Goal: Task Accomplishment & Management: Use online tool/utility

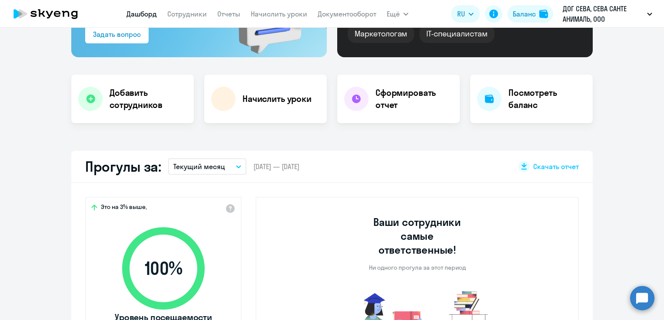
scroll to position [174, 0]
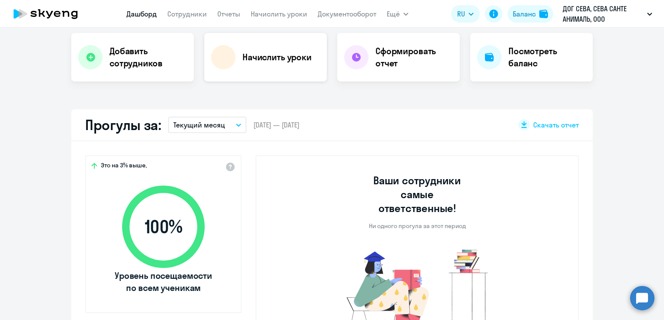
click at [273, 61] on h4 "Начислить уроки" at bounding box center [276, 57] width 69 height 12
click at [280, 14] on link "Начислить уроки" at bounding box center [279, 14] width 56 height 9
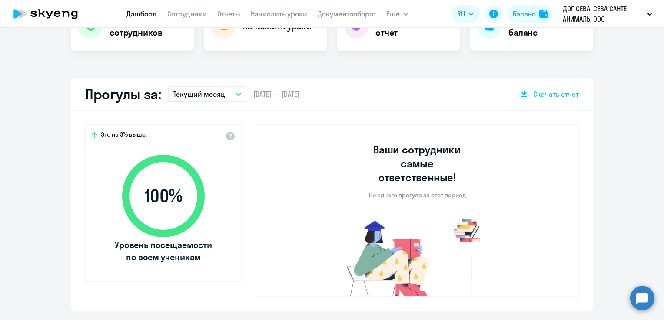
scroll to position [130, 0]
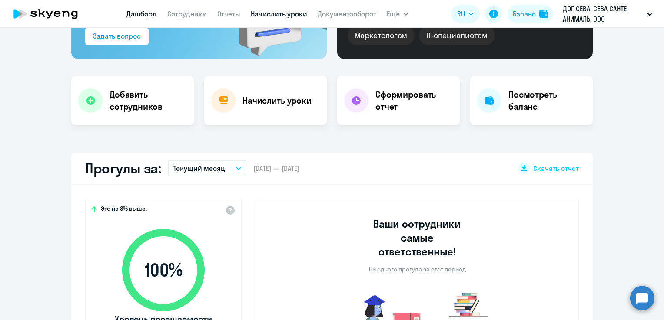
click at [277, 14] on link "Начислить уроки" at bounding box center [279, 14] width 56 height 9
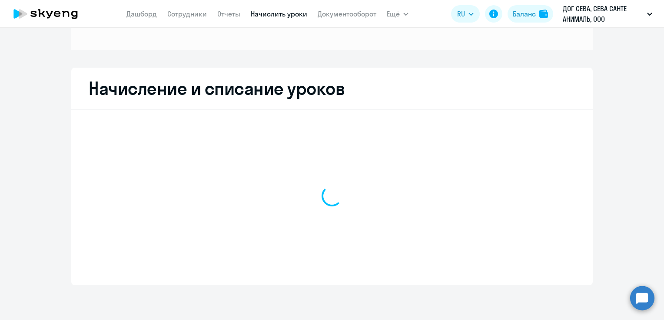
scroll to position [115, 0]
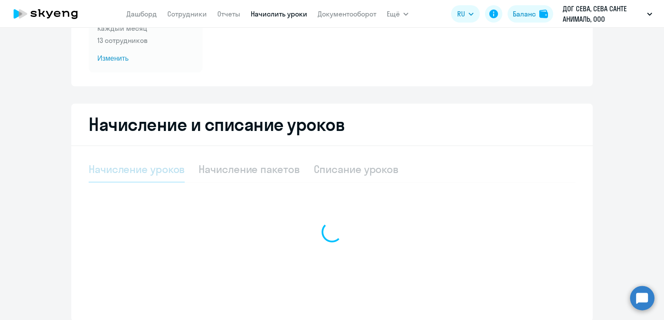
select select "10"
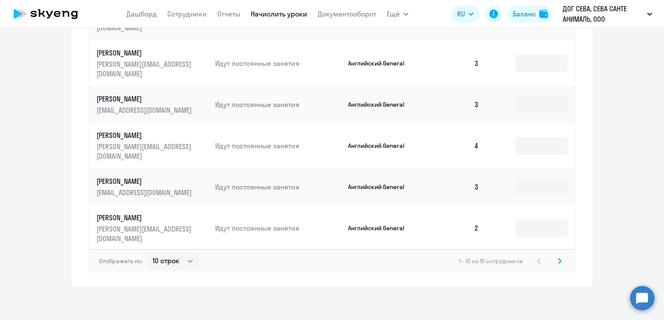
scroll to position [542, 0]
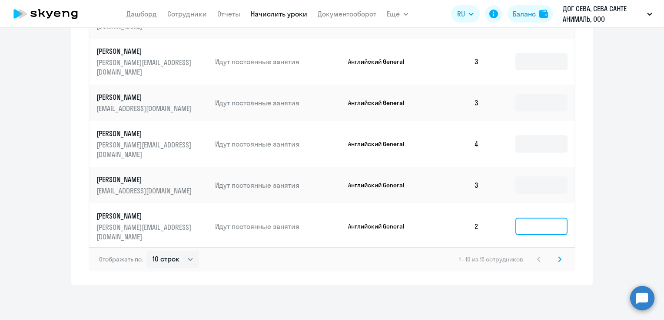
click at [518, 218] on input at bounding box center [541, 226] width 52 height 17
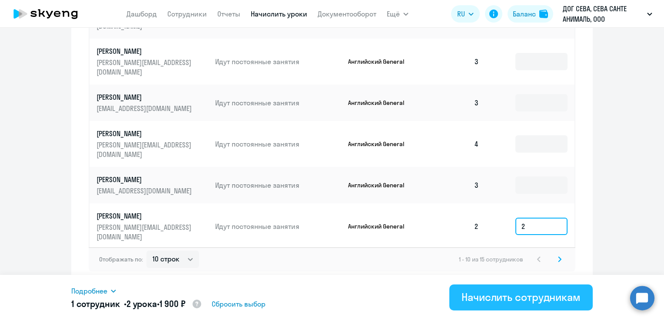
type input "2"
click at [500, 305] on button "Начислить сотрудникам" at bounding box center [520, 298] width 143 height 26
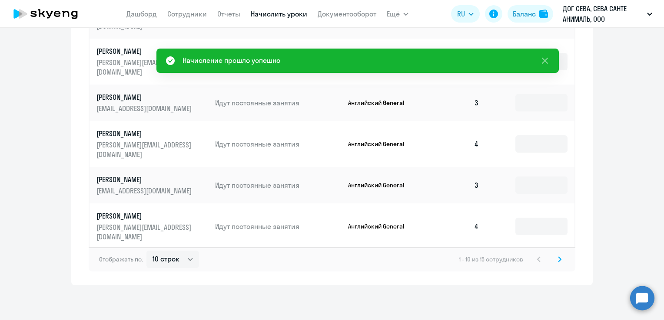
click at [558, 261] on svg-icon at bounding box center [559, 259] width 10 height 10
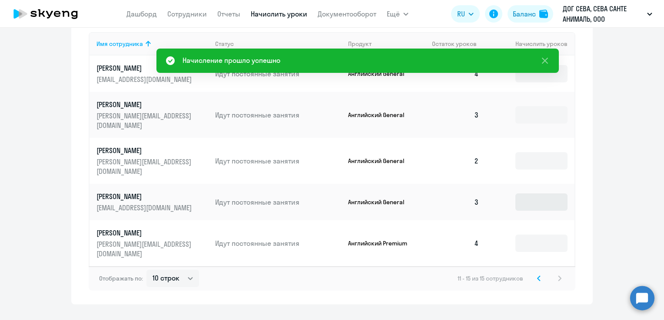
scroll to position [318, 0]
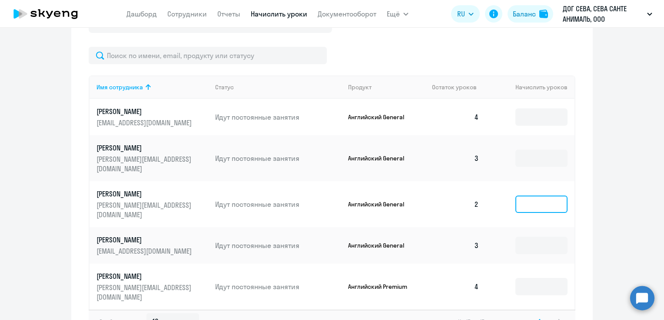
click at [556, 196] on input at bounding box center [541, 204] width 52 height 17
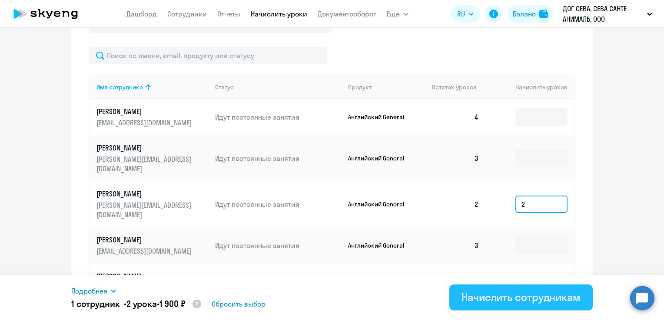
type input "2"
click at [485, 297] on div "Начислить сотрудникам" at bounding box center [520, 298] width 119 height 14
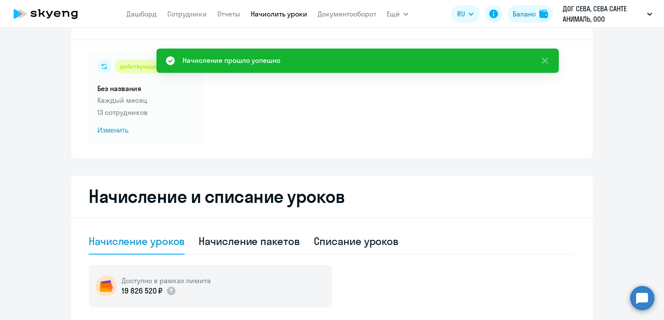
scroll to position [0, 0]
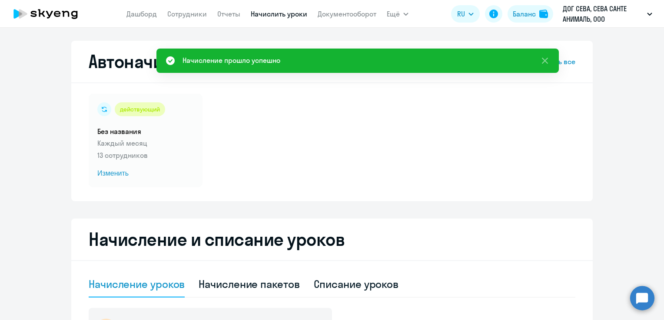
click at [49, 13] on icon at bounding box center [45, 14] width 76 height 22
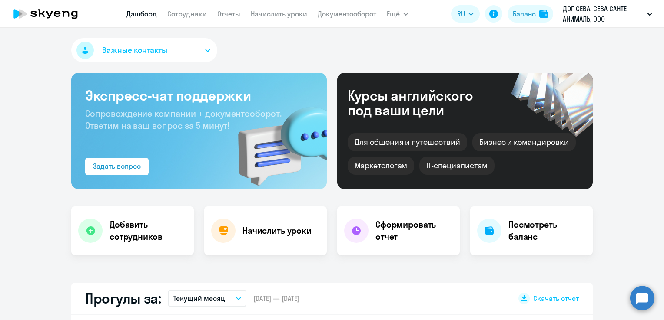
select select "30"
